Goal: Task Accomplishment & Management: Check status

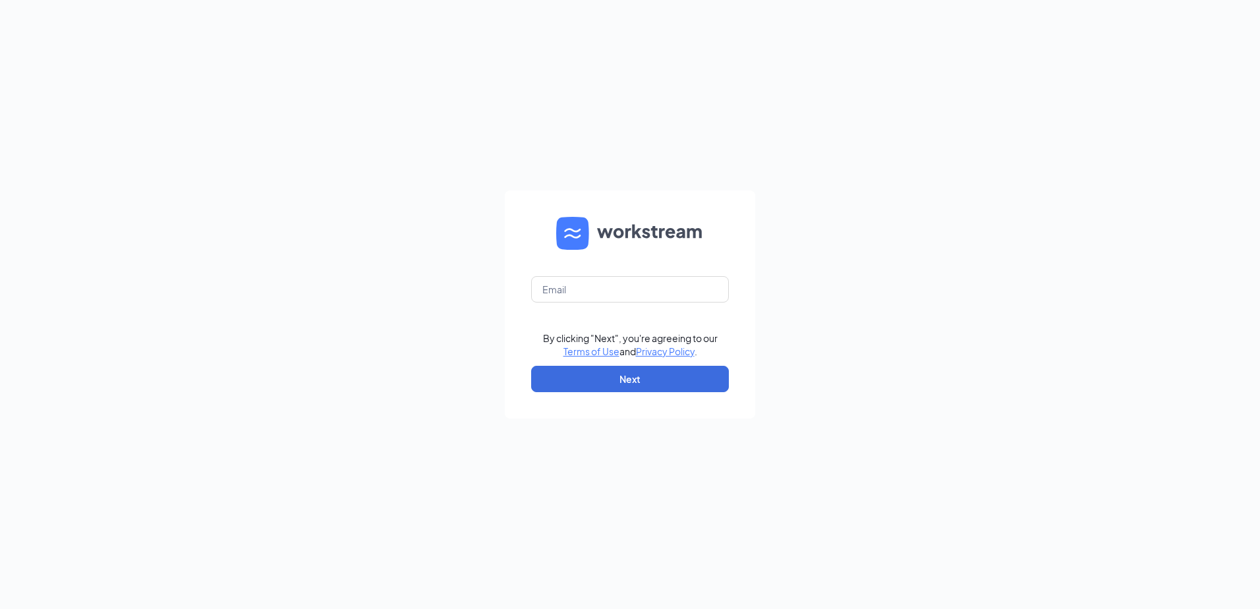
click at [572, 267] on form "By clicking "Next", you're agreeing to our Terms of Use and Privacy Policy . Ne…" at bounding box center [630, 304] width 250 height 228
click at [566, 294] on input "text" at bounding box center [630, 289] width 198 height 26
type input "briannaalston@culvers.biz"
click at [665, 390] on button "Next" at bounding box center [630, 379] width 198 height 26
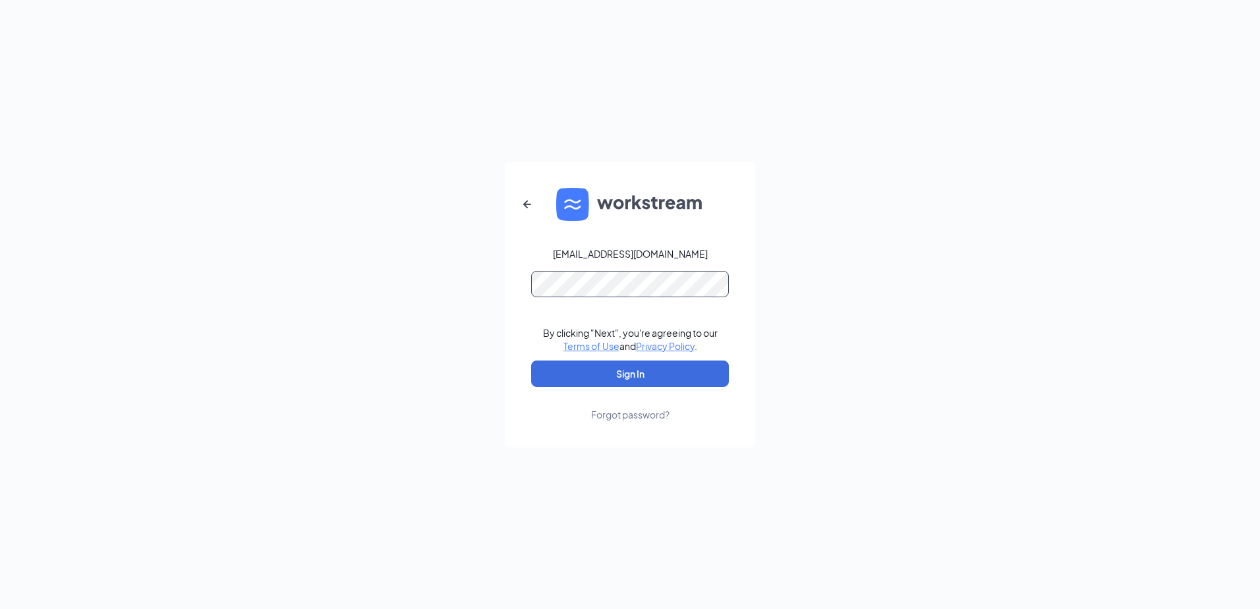
click at [531, 360] on button "Sign In" at bounding box center [630, 373] width 198 height 26
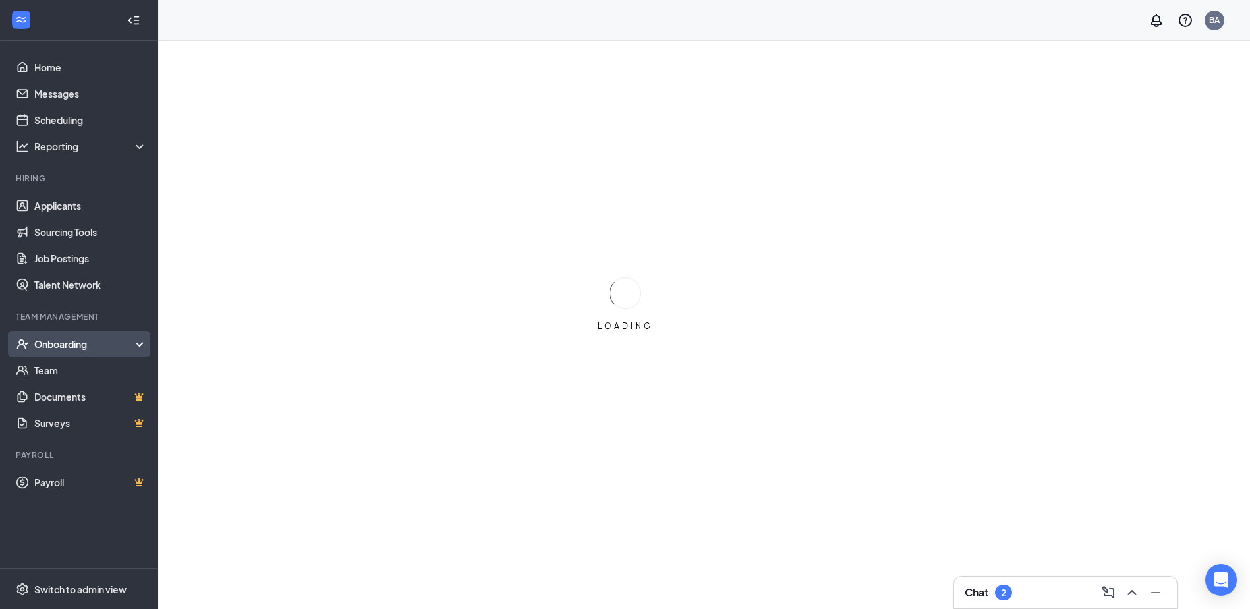
click at [88, 341] on div "Onboarding" at bounding box center [84, 343] width 101 height 13
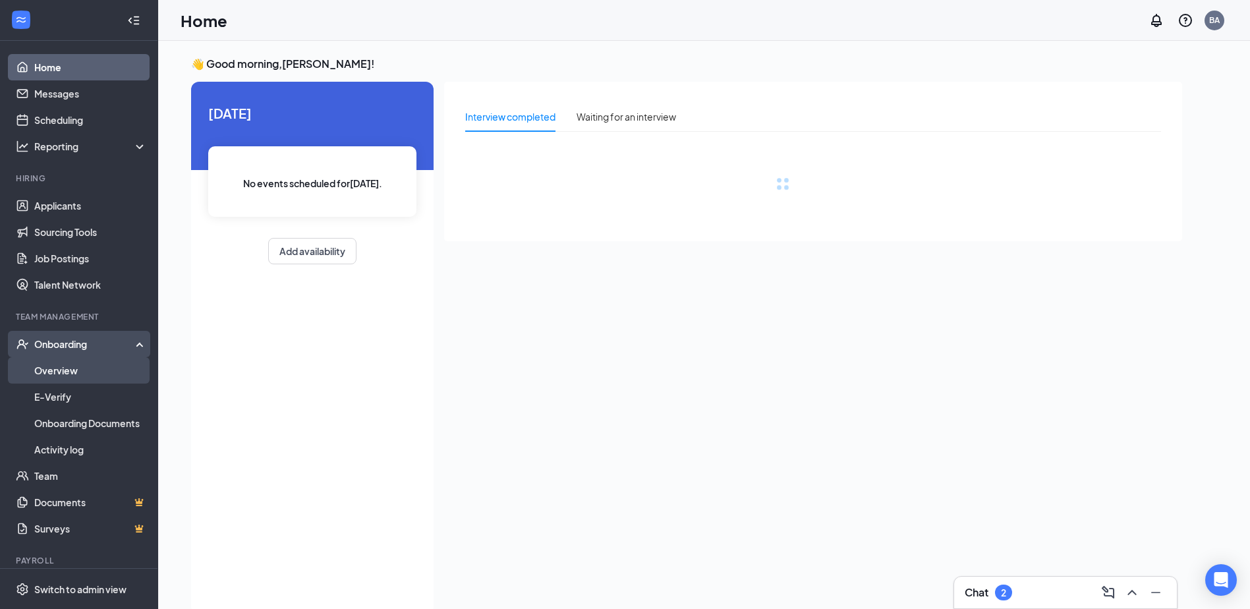
click at [79, 363] on link "Overview" at bounding box center [90, 370] width 113 height 26
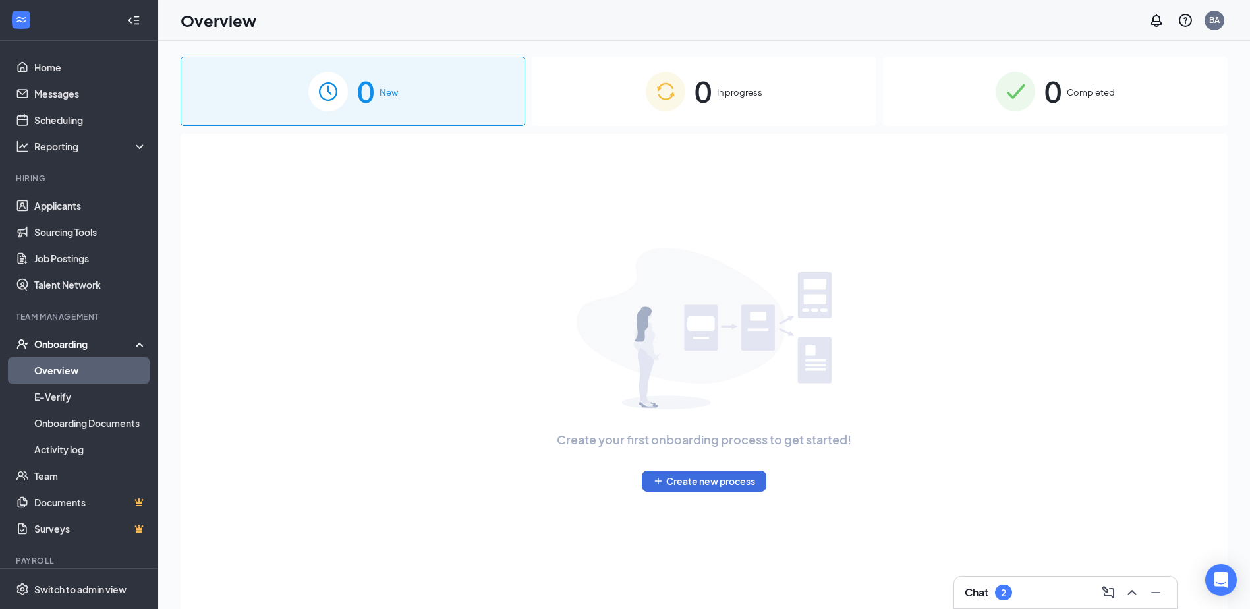
click at [1089, 92] on span "Completed" at bounding box center [1091, 92] width 48 height 13
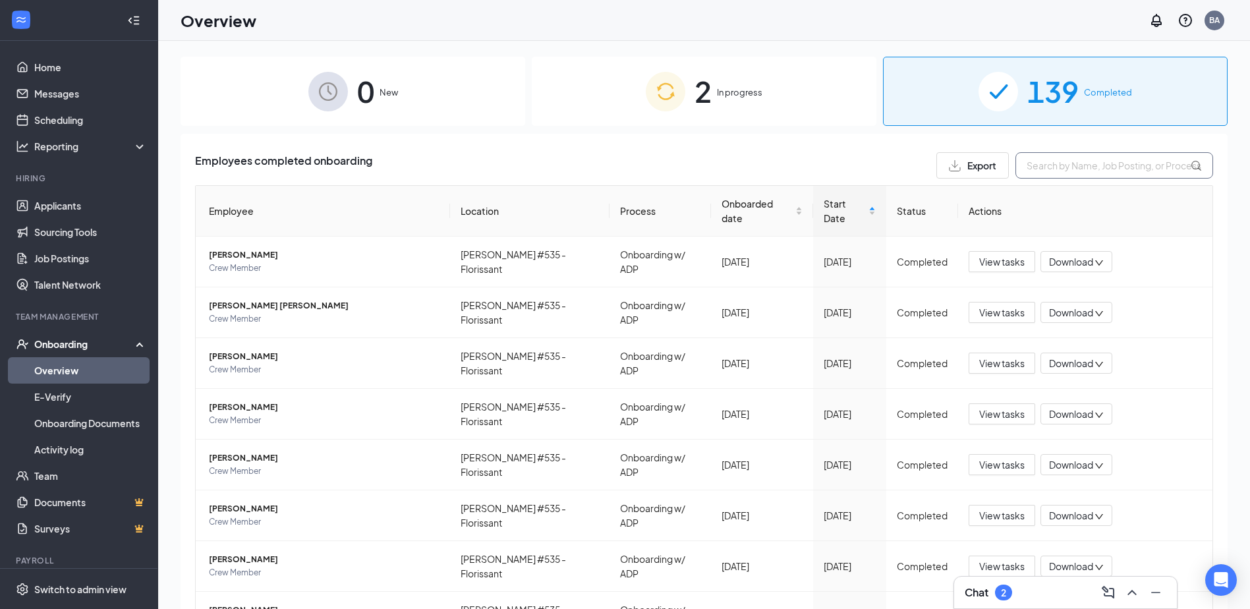
drag, startPoint x: 1089, startPoint y: 92, endPoint x: 1052, endPoint y: 161, distance: 79.0
click at [1055, 161] on input "text" at bounding box center [1114, 165] width 198 height 26
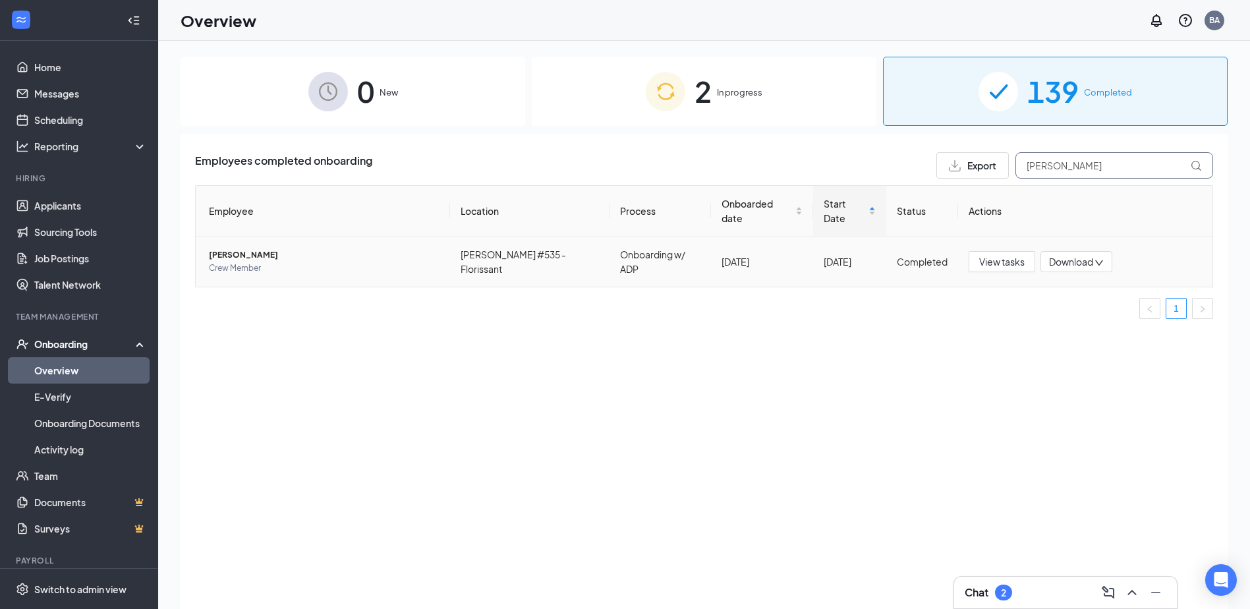
type input "[PERSON_NAME]"
click at [262, 248] on span "[PERSON_NAME]" at bounding box center [324, 254] width 231 height 13
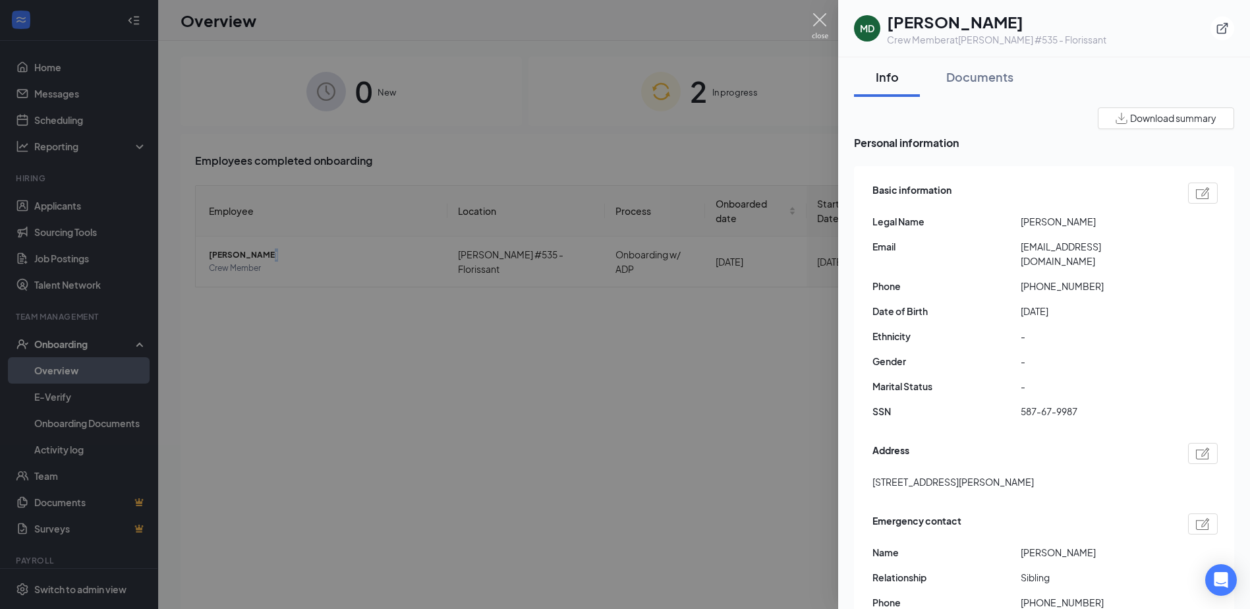
click at [824, 18] on img at bounding box center [820, 26] width 16 height 26
